Goal: Task Accomplishment & Management: Complete application form

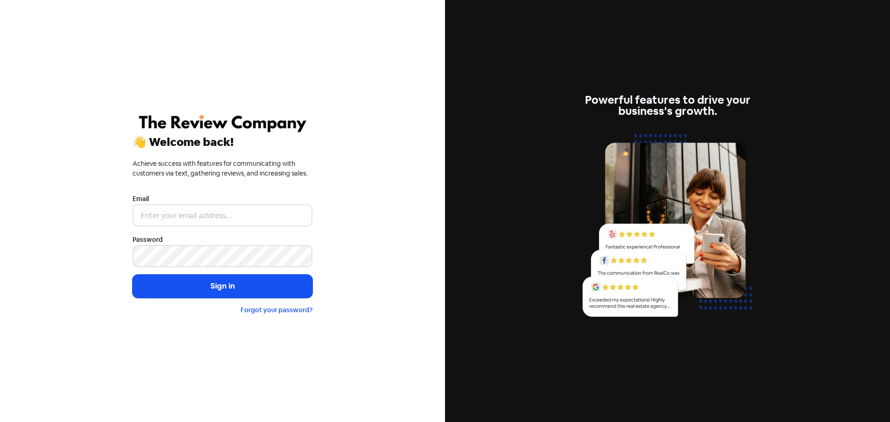
type input "[EMAIL_ADDRESS][DOMAIN_NAME]"
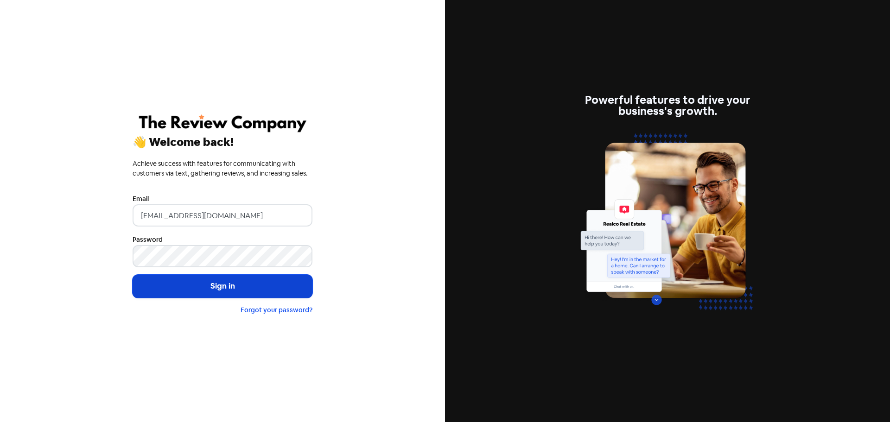
click at [191, 289] on button "Sign in" at bounding box center [223, 286] width 180 height 23
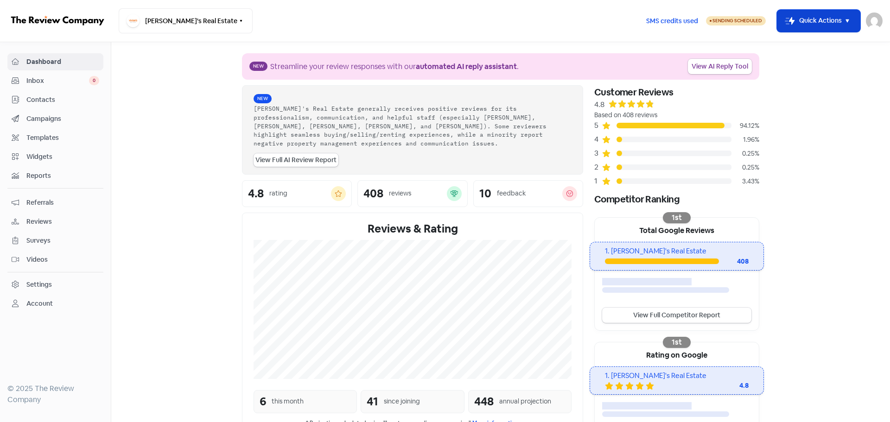
click at [827, 20] on button "Icon For Thunder-move Quick Actions" at bounding box center [818, 21] width 83 height 22
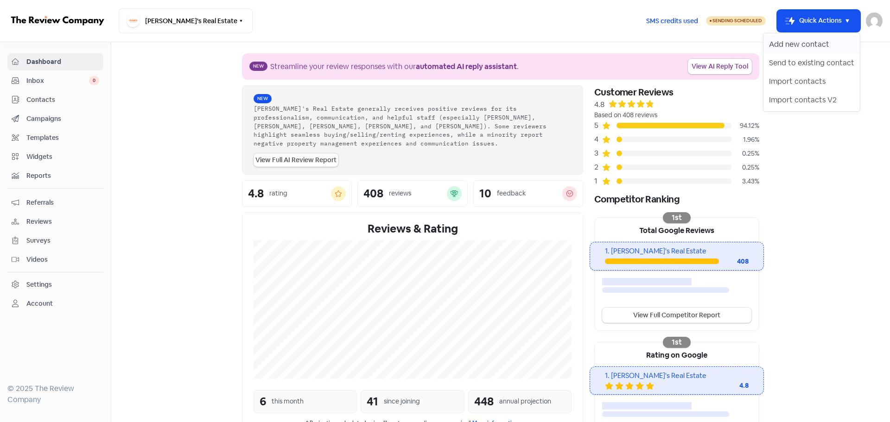
click at [814, 43] on button "Add new contact" at bounding box center [811, 44] width 96 height 19
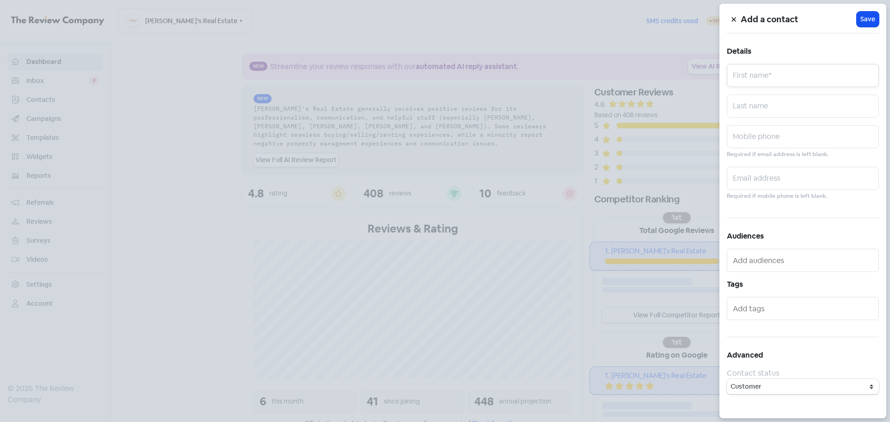
click at [771, 79] on input "text" at bounding box center [803, 75] width 152 height 23
click at [756, 112] on input "text" at bounding box center [803, 106] width 152 height 23
click at [757, 76] on input "text" at bounding box center [803, 75] width 152 height 23
paste input "[PERSON_NAME] [PERSON_NAME]"
drag, startPoint x: 821, startPoint y: 84, endPoint x: 780, endPoint y: 83, distance: 41.3
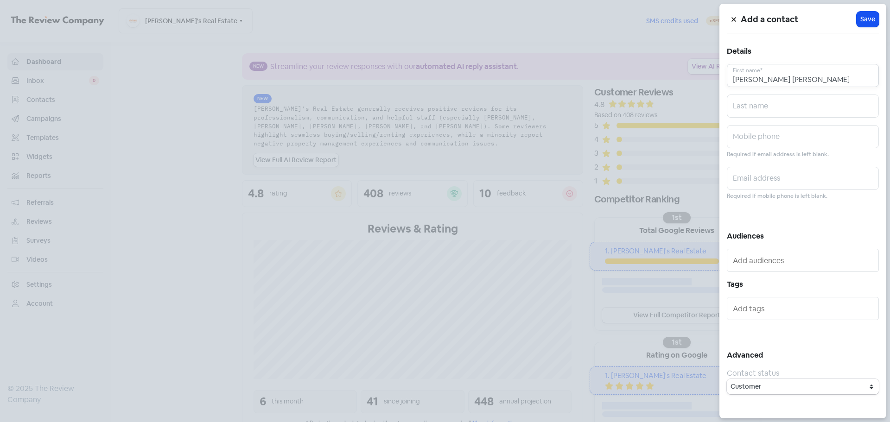
click at [780, 83] on input "[PERSON_NAME] [PERSON_NAME]" at bounding box center [803, 75] width 152 height 23
type input "[PERSON_NAME] [PERSON_NAME]"
click at [765, 112] on input "text" at bounding box center [803, 106] width 152 height 23
paste input "Killeen"
type input "Killeen"
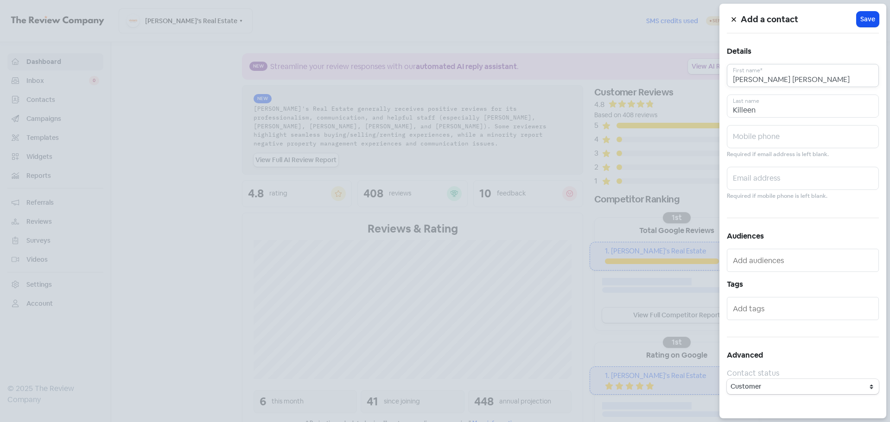
drag, startPoint x: 743, startPoint y: 79, endPoint x: 705, endPoint y: 79, distance: 38.9
click at [705, 422] on div "Add a contact Icon For Loading Save Details [PERSON_NAME] [PERSON_NAME] First n…" at bounding box center [445, 422] width 890 height 0
click at [750, 80] on input "[PERSON_NAME] [PERSON_NAME]" at bounding box center [803, 75] width 152 height 23
type input "[PERSON_NAME]"
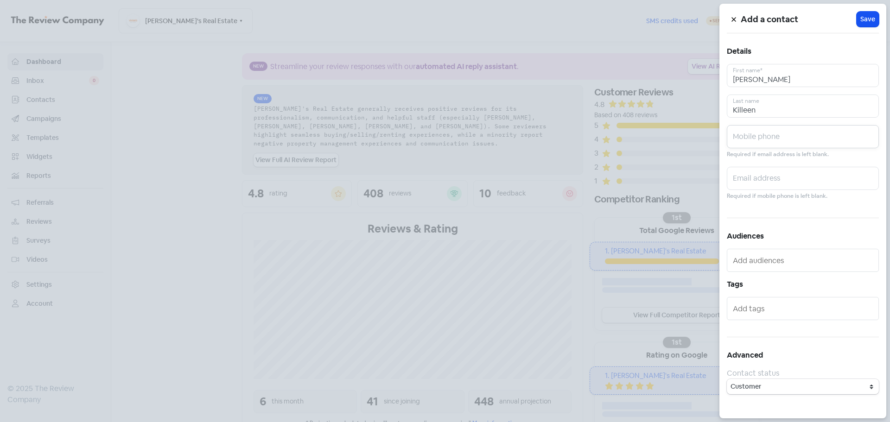
click at [770, 143] on input "text" at bounding box center [803, 136] width 152 height 23
click at [749, 143] on input "text" at bounding box center [803, 136] width 152 height 23
paste input "0491 078 635"
drag, startPoint x: 744, startPoint y: 140, endPoint x: 622, endPoint y: 140, distance: 122.4
click at [622, 422] on div "Add a contact Icon For Loading Save Details [PERSON_NAME] First name* [PERSON_N…" at bounding box center [445, 422] width 890 height 0
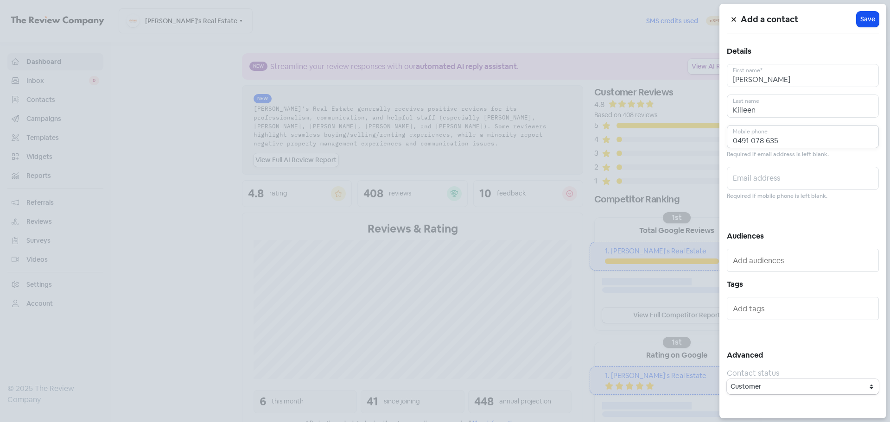
type input "0491 078 635"
click at [738, 169] on input "text" at bounding box center [803, 178] width 152 height 23
paste input "[EMAIL_ADDRESS][DOMAIN_NAME]"
type input "[EMAIL_ADDRESS][DOMAIN_NAME]"
click at [782, 229] on div "Add a contact Icon For Loading Save Details [PERSON_NAME] First name* [PERSON_N…" at bounding box center [802, 211] width 167 height 415
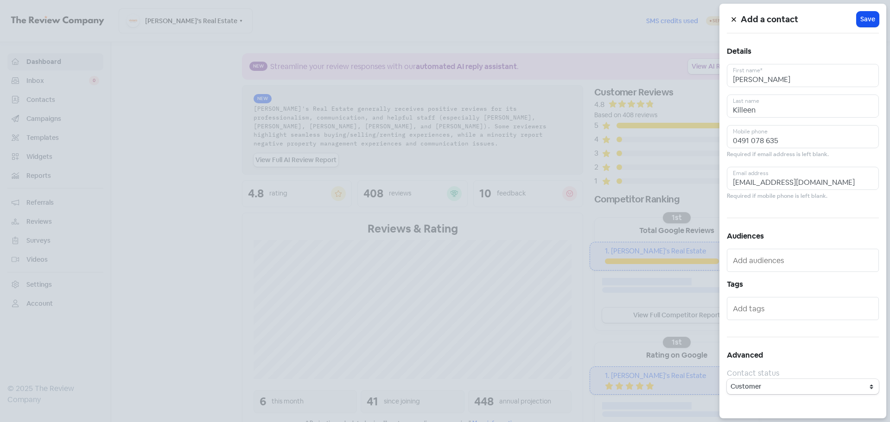
click at [771, 256] on input "text" at bounding box center [804, 260] width 142 height 15
click at [754, 261] on input "text" at bounding box center [804, 260] width 142 height 15
click at [772, 280] on span "Google Review" at bounding box center [782, 278] width 104 height 11
click at [756, 323] on input "text" at bounding box center [804, 316] width 142 height 15
drag, startPoint x: 798, startPoint y: 181, endPoint x: 833, endPoint y: 181, distance: 35.7
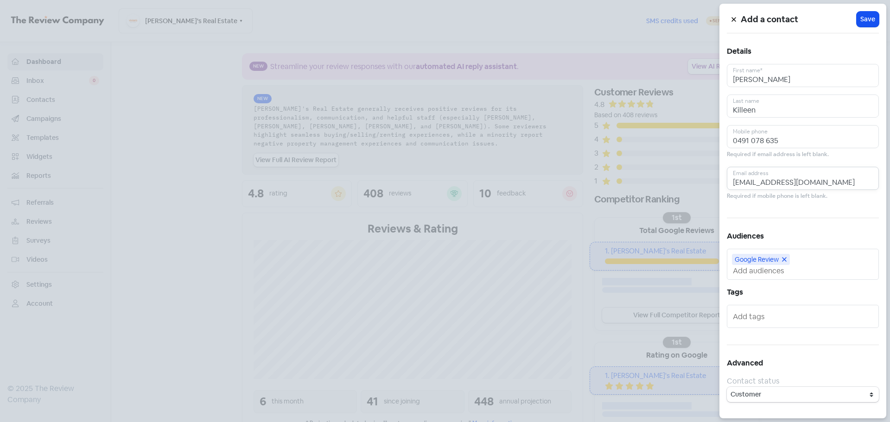
click at [833, 181] on input "[EMAIL_ADDRESS][DOMAIN_NAME]" at bounding box center [803, 178] width 152 height 23
click at [800, 184] on input "[EMAIL_ADDRESS][DOMAIN_NAME]" at bounding box center [803, 178] width 152 height 23
drag, startPoint x: 795, startPoint y: 183, endPoint x: 839, endPoint y: 183, distance: 44.0
click at [839, 183] on input "[EMAIL_ADDRESS][DOMAIN_NAME]" at bounding box center [803, 178] width 152 height 23
click at [750, 311] on input "text" at bounding box center [804, 316] width 142 height 15
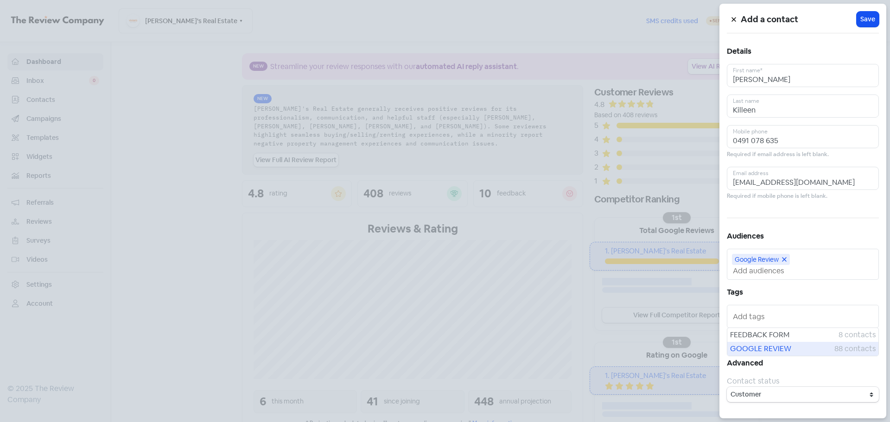
click at [768, 350] on span "GOOGLE REVIEW" at bounding box center [782, 348] width 104 height 11
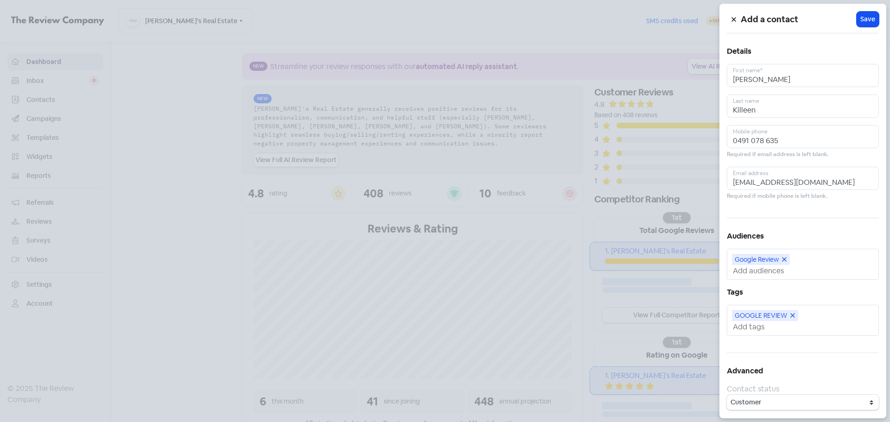
click at [796, 317] on div "GOOGLE REVIEW" at bounding box center [765, 315] width 66 height 11
click at [794, 317] on icon at bounding box center [793, 316] width 6 height 6
click at [832, 183] on input "[EMAIL_ADDRESS][DOMAIN_NAME]" at bounding box center [803, 178] width 152 height 23
click at [762, 315] on input "text" at bounding box center [804, 316] width 142 height 15
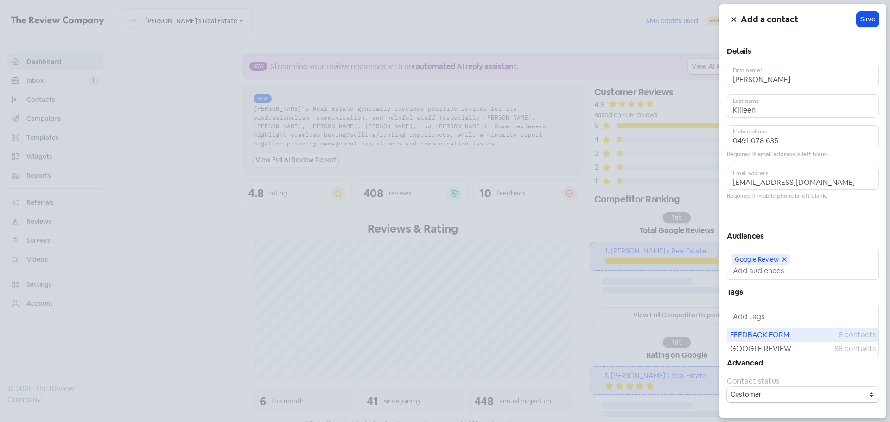
click at [769, 335] on span "FEEDBACK FORM" at bounding box center [784, 335] width 108 height 11
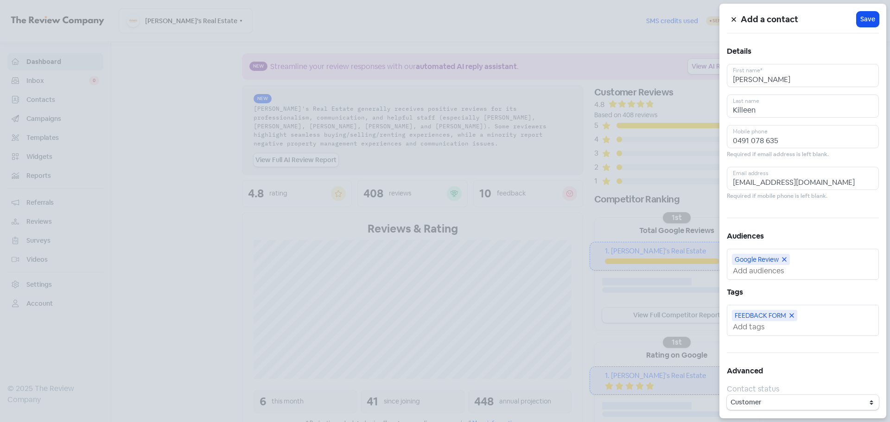
click at [731, 20] on icon at bounding box center [734, 20] width 6 height 6
